Goal: Information Seeking & Learning: Learn about a topic

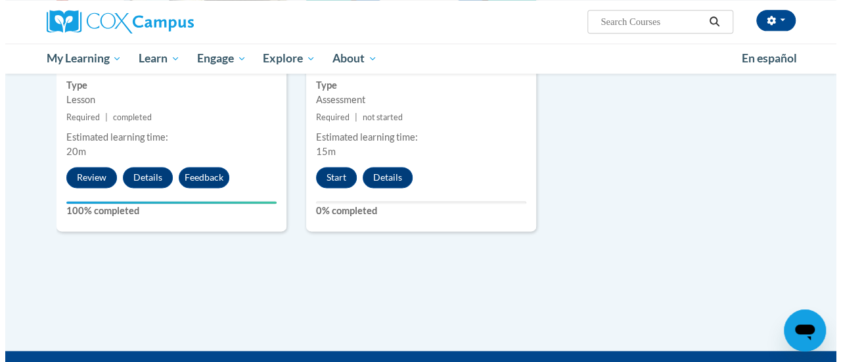
scroll to position [812, 0]
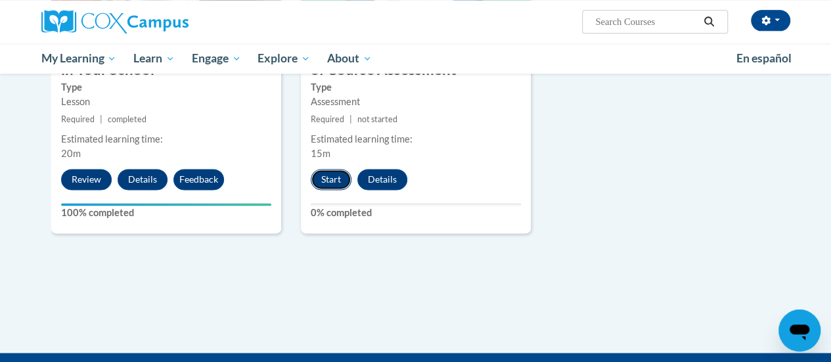
click at [332, 177] on button "Start" at bounding box center [331, 179] width 41 height 21
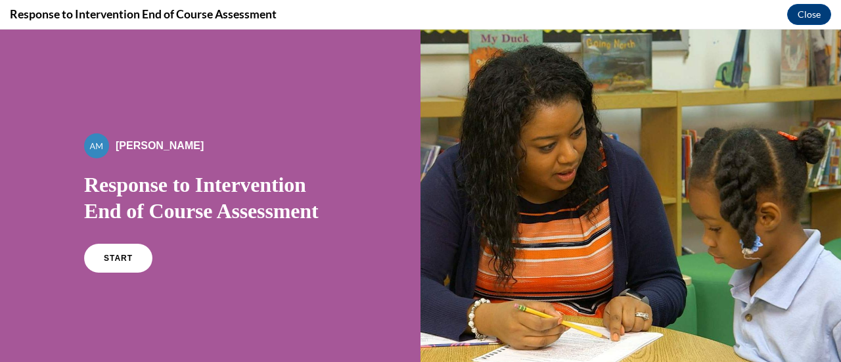
scroll to position [0, 0]
click at [104, 258] on span "START" at bounding box center [118, 259] width 30 height 10
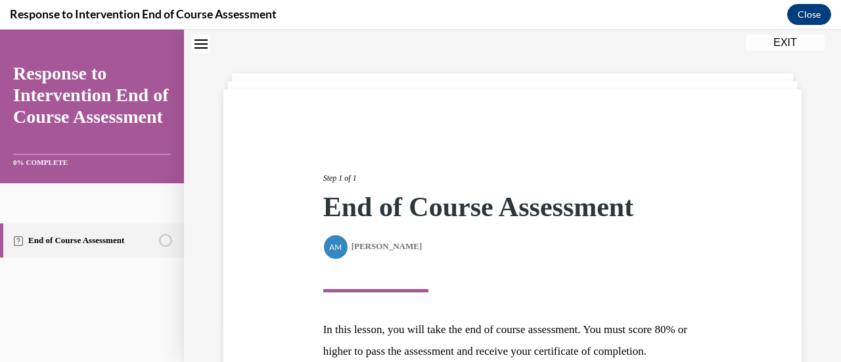
scroll to position [192, 0]
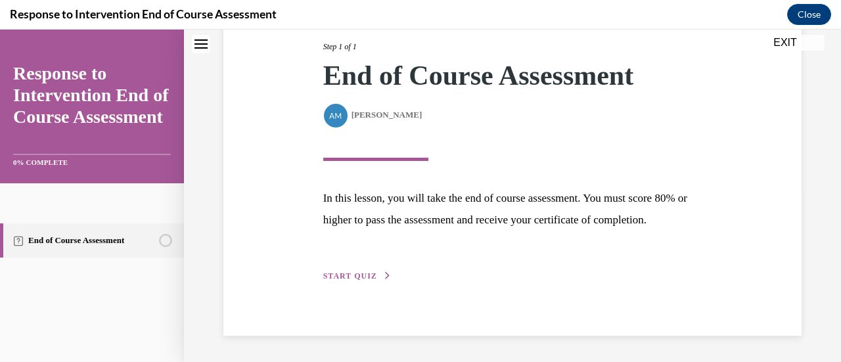
click at [341, 271] on button "START QUIZ" at bounding box center [357, 276] width 68 height 12
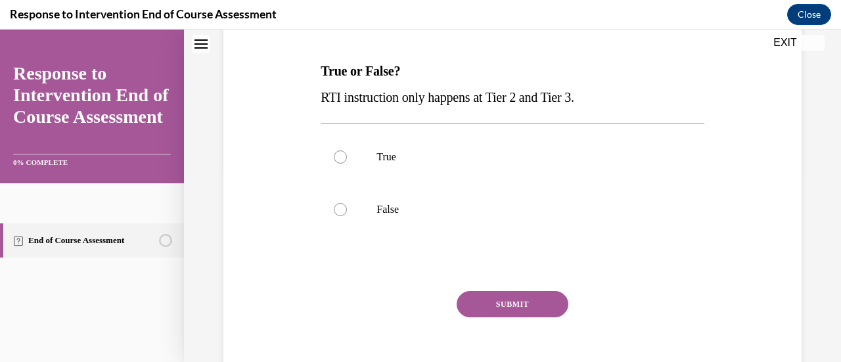
scroll to position [0, 0]
